Goal: Communication & Community: Share content

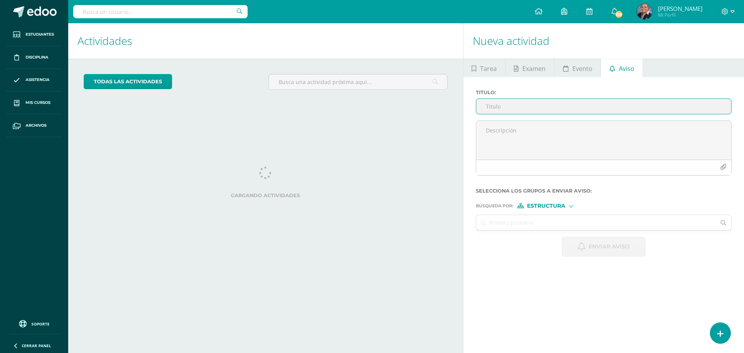
click at [556, 107] on input "Titulo :" at bounding box center [603, 106] width 255 height 15
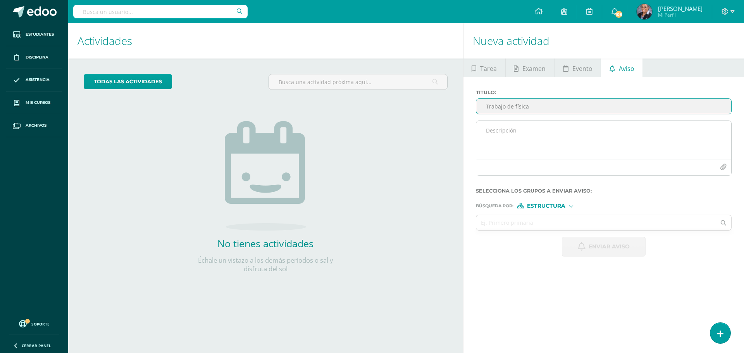
type input "Trabajo de física"
click at [549, 141] on textarea at bounding box center [603, 140] width 255 height 39
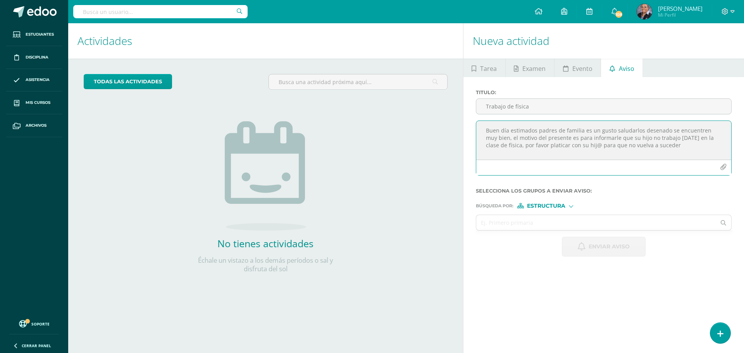
click at [634, 138] on textarea "Buen día estimados padres de familia es un gusto saludarlos desenado se encuent…" at bounding box center [603, 140] width 255 height 39
click at [654, 142] on textarea "Buen día estimados padres de familia es un gusto saludarlos desenado se encuent…" at bounding box center [603, 140] width 255 height 39
type textarea "Buen día estimados padres de familia es un gusto saludarlos desenado se encuent…"
click at [556, 207] on span "Estructura" at bounding box center [546, 206] width 38 height 4
click at [552, 214] on span "Estructura" at bounding box center [556, 216] width 38 height 4
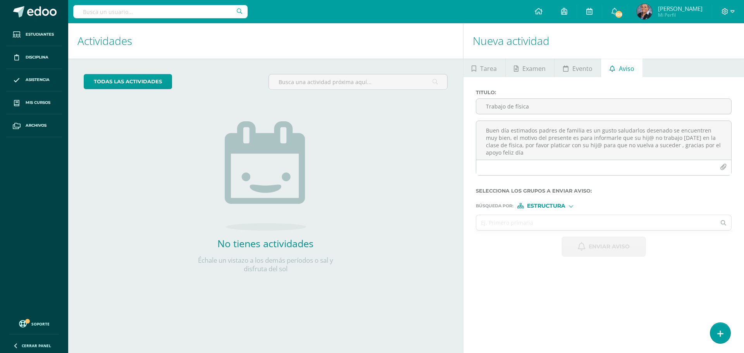
click at [531, 227] on input "text" at bounding box center [596, 222] width 240 height 15
click at [515, 226] on input "física 4to" at bounding box center [596, 222] width 240 height 15
type input "física"
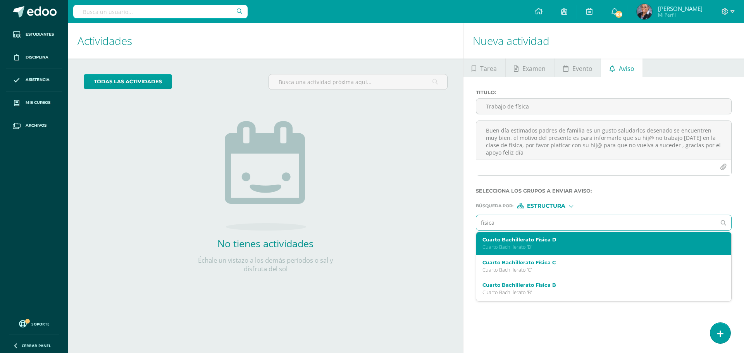
click at [504, 245] on p "Cuarto Bachillerato 'D'" at bounding box center [599, 247] width 232 height 7
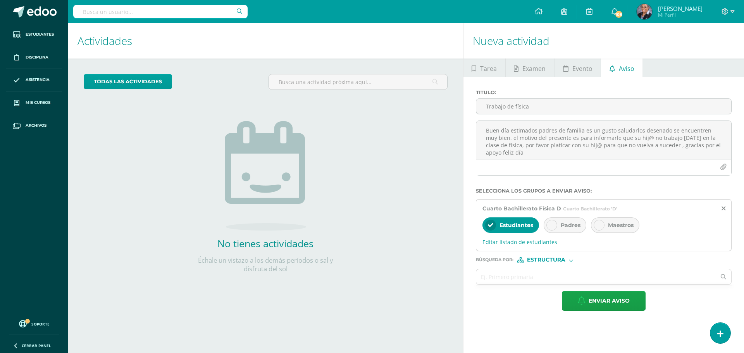
click at [512, 242] on span "Editar listado de estudiantes" at bounding box center [604, 241] width 243 height 7
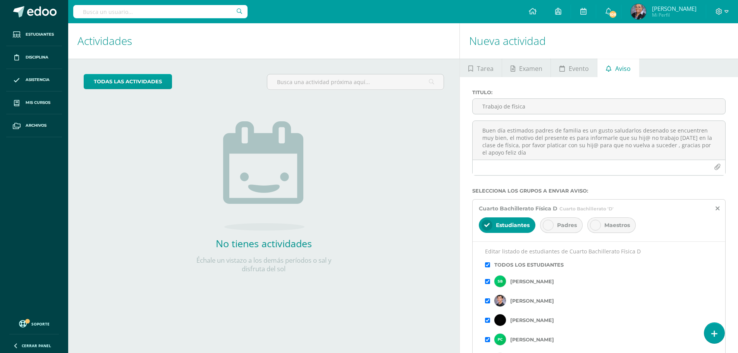
click at [487, 266] on input "checkbox" at bounding box center [487, 264] width 5 height 5
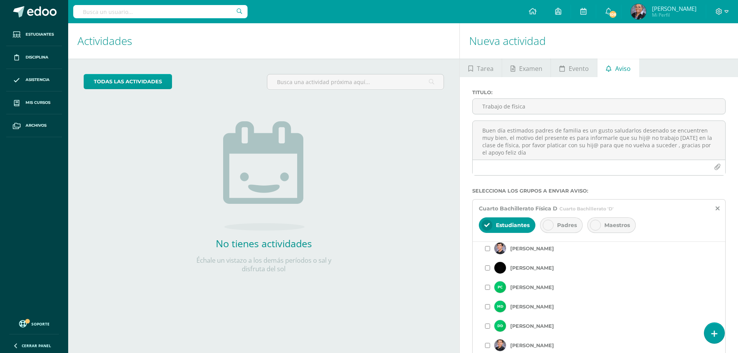
scroll to position [39, 0]
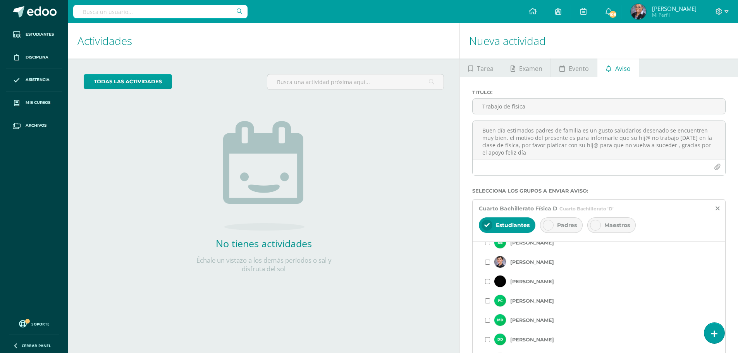
click at [489, 282] on input "checkbox" at bounding box center [487, 281] width 5 height 5
click at [488, 301] on input "checkbox" at bounding box center [487, 300] width 5 height 5
click at [488, 262] on input "checkbox" at bounding box center [487, 262] width 5 height 5
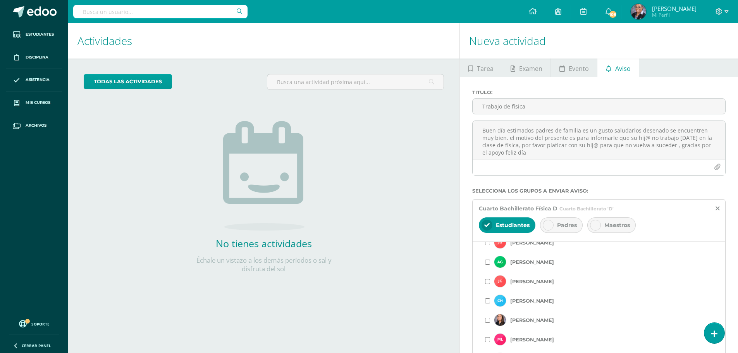
scroll to position [349, 0]
click at [488, 262] on input "checkbox" at bounding box center [487, 262] width 5 height 5
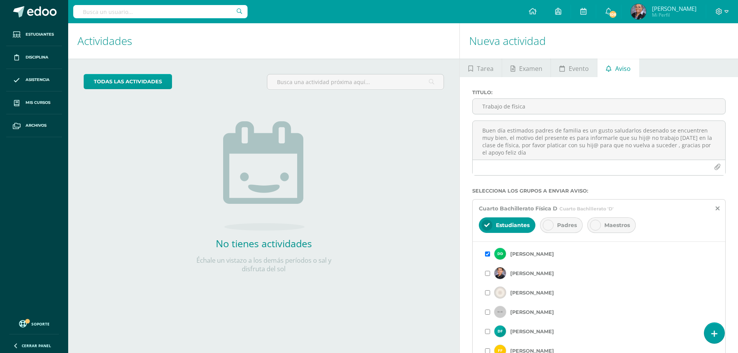
scroll to position [78, 0]
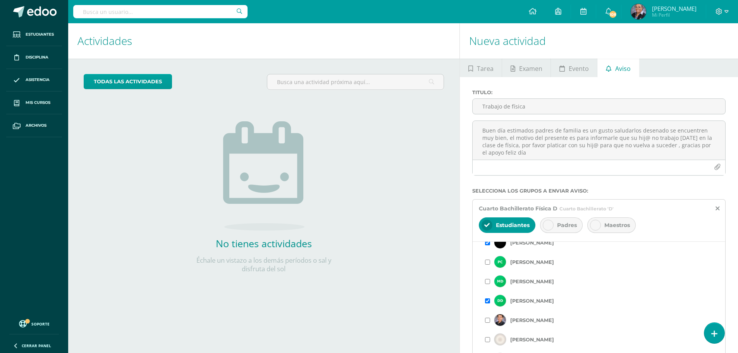
click at [489, 300] on input "checkbox" at bounding box center [487, 300] width 5 height 5
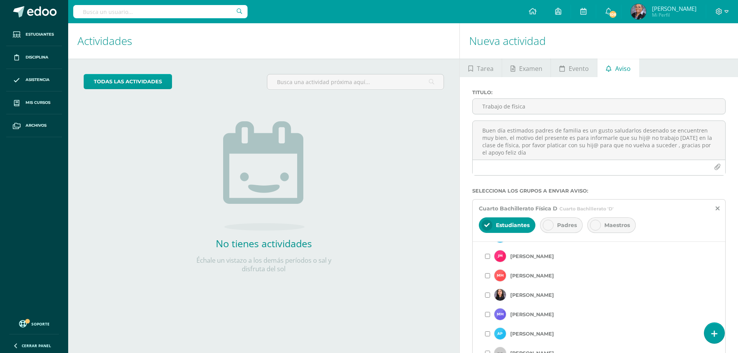
scroll to position [504, 0]
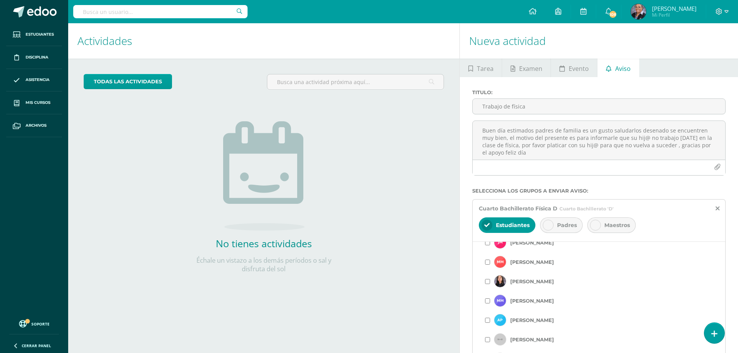
click at [488, 262] on input "checkbox" at bounding box center [487, 262] width 5 height 5
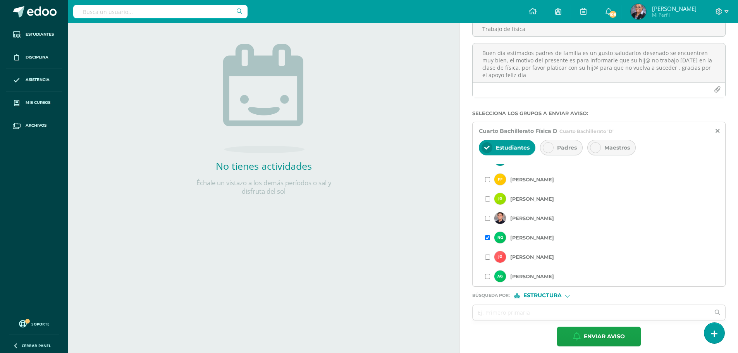
scroll to position [218, 0]
click at [486, 238] on input "checkbox" at bounding box center [487, 238] width 5 height 5
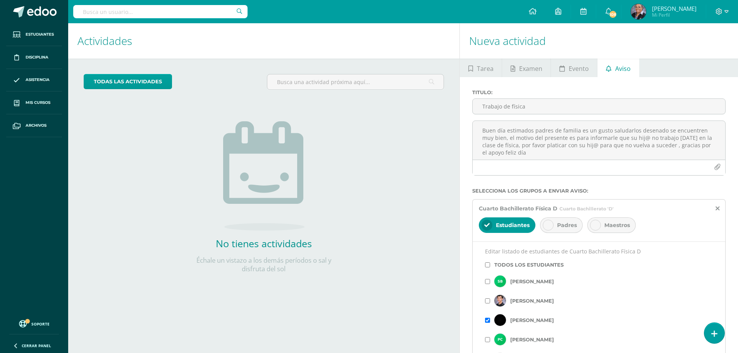
scroll to position [39, 0]
click at [488, 282] on input "checkbox" at bounding box center [487, 281] width 5 height 5
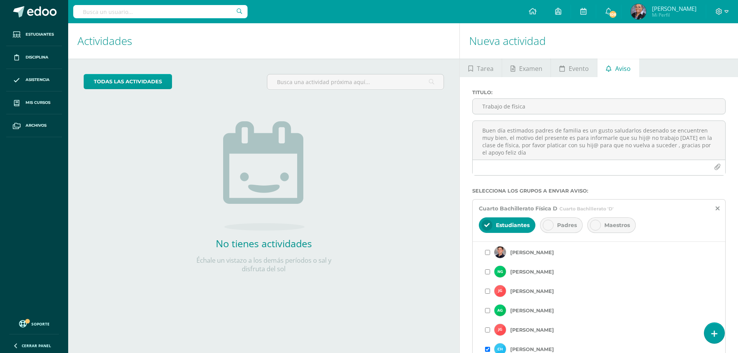
scroll to position [310, 0]
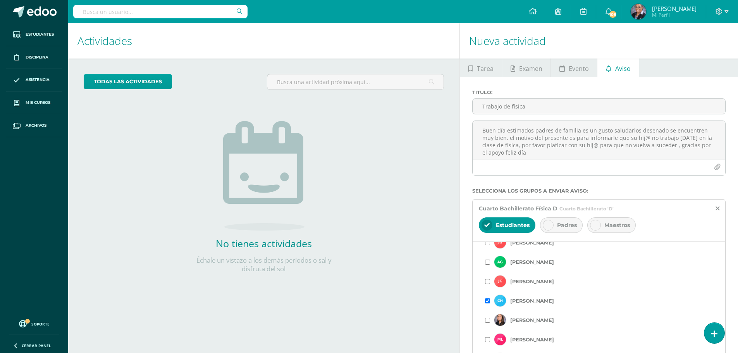
click at [486, 301] on input "checkbox" at bounding box center [487, 300] width 5 height 5
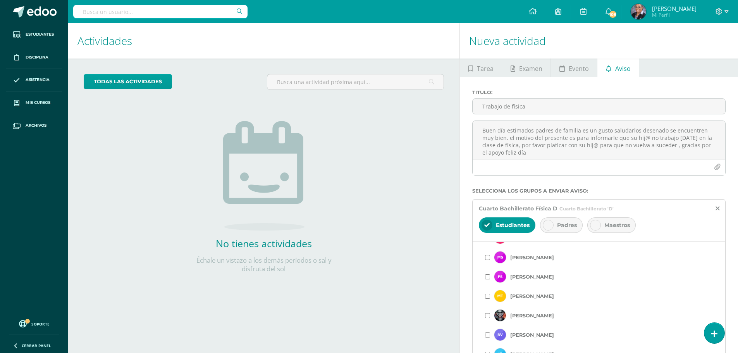
click at [554, 227] on div "Padres" at bounding box center [561, 225] width 43 height 16
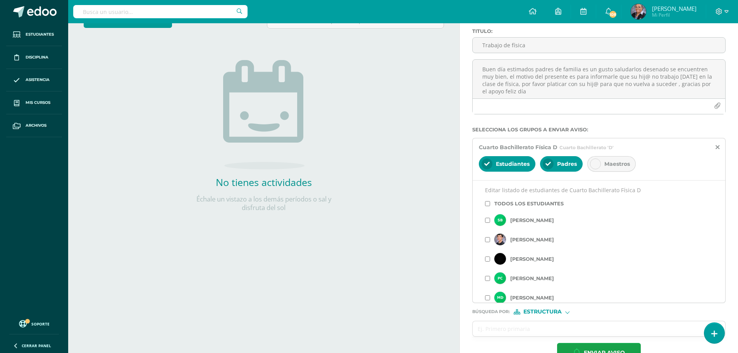
scroll to position [83, 0]
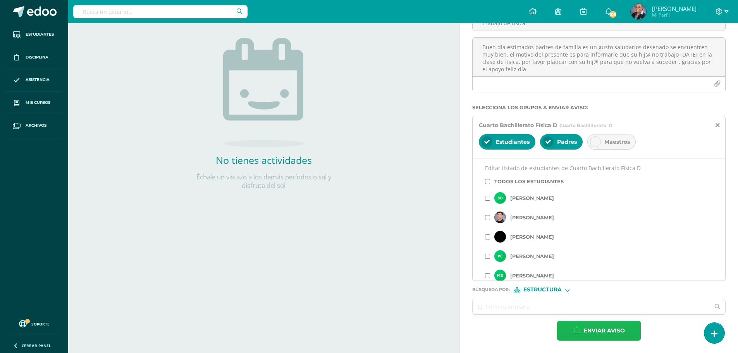
click at [611, 335] on span "Enviar aviso" at bounding box center [604, 330] width 41 height 19
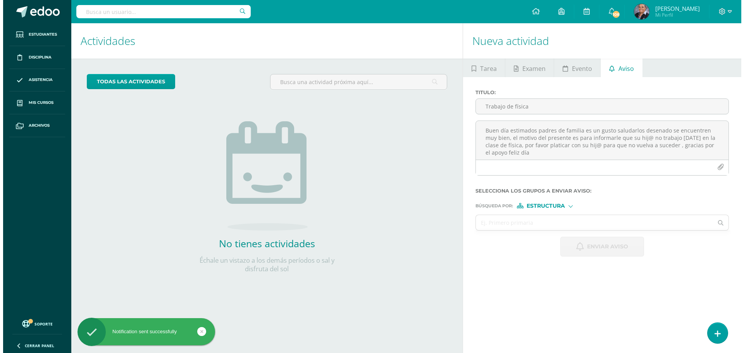
scroll to position [0, 0]
